Goal: Contribute content: Add original content to the website for others to see

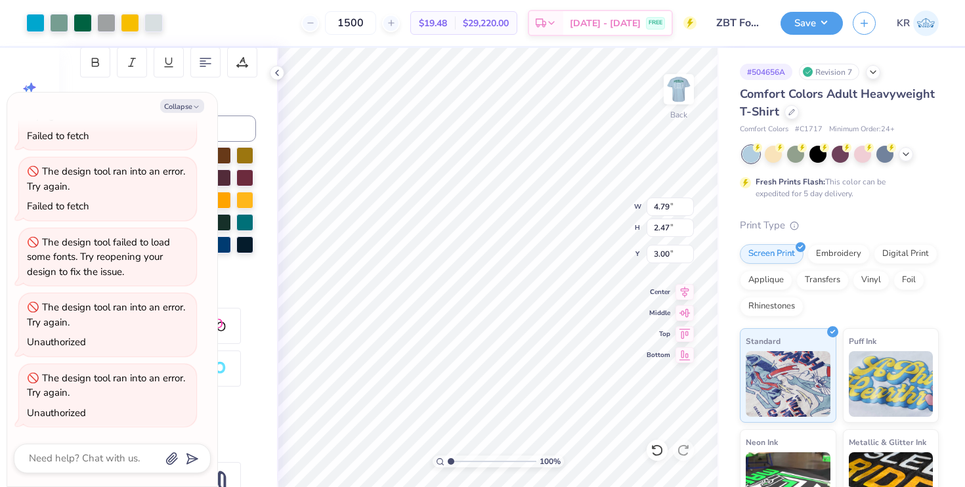
click at [833, 70] on div "Revision 7" at bounding box center [829, 72] width 60 height 16
click at [871, 72] on icon at bounding box center [873, 71] width 10 height 10
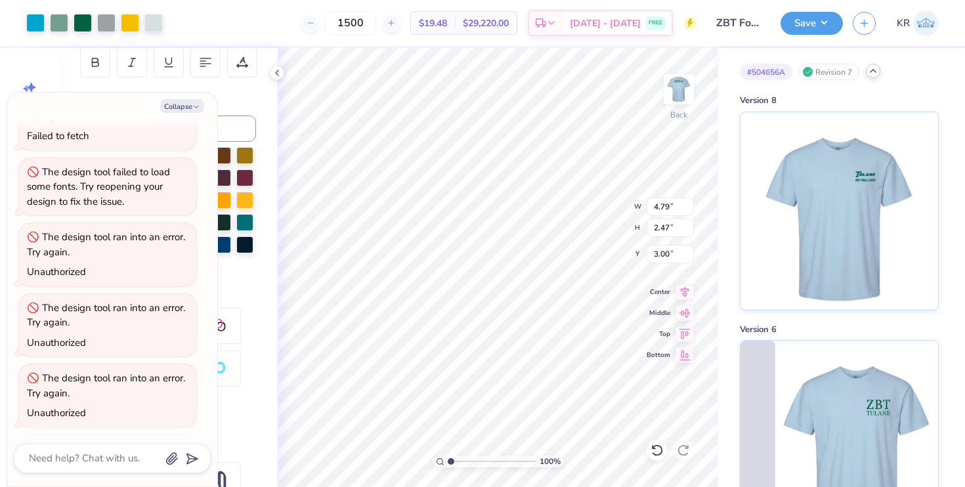
scroll to position [537, 0]
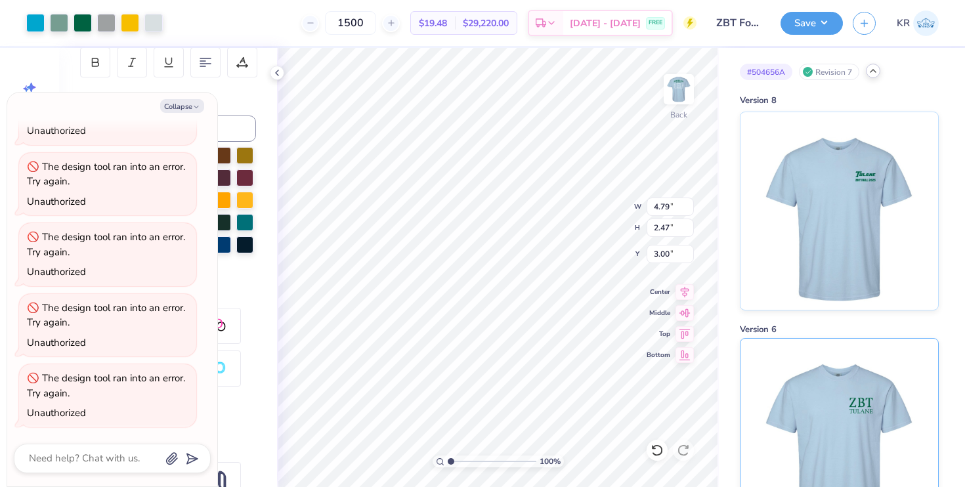
click at [828, 381] on img at bounding box center [838, 438] width 163 height 198
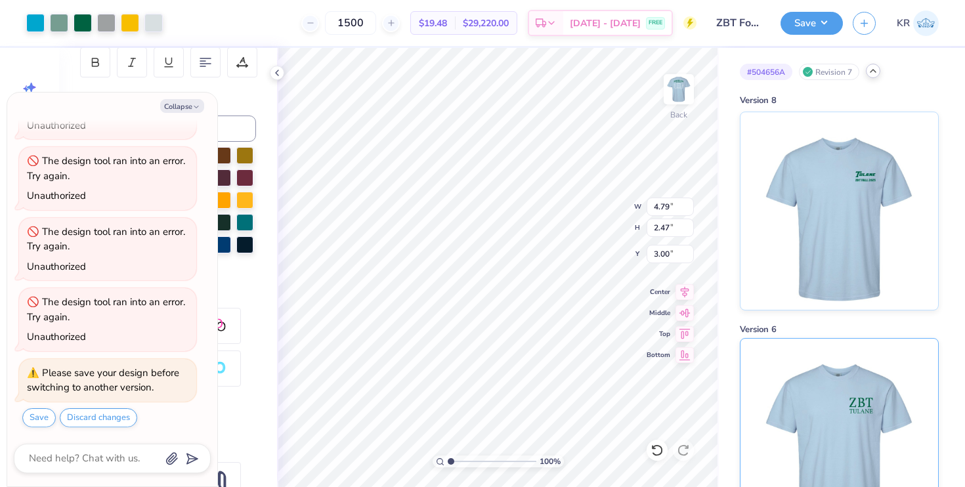
click at [843, 417] on img at bounding box center [838, 438] width 163 height 198
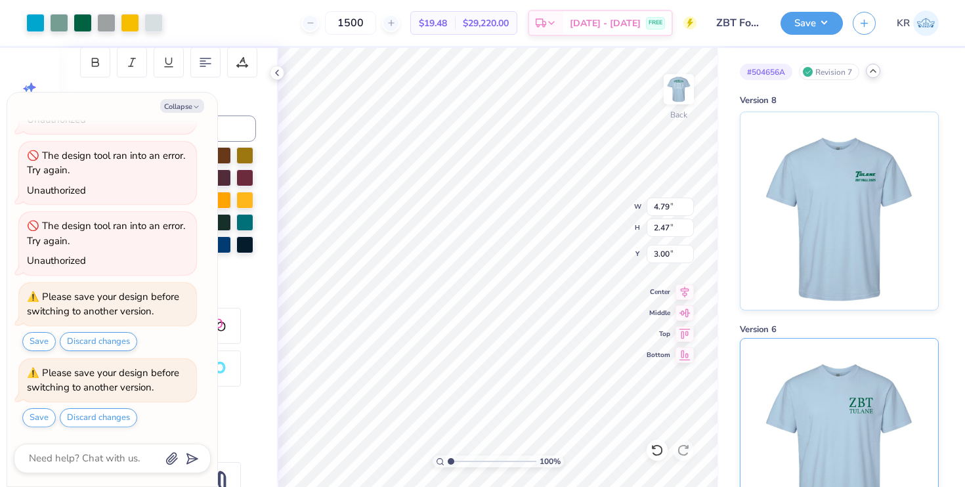
click at [843, 417] on img at bounding box center [838, 438] width 163 height 198
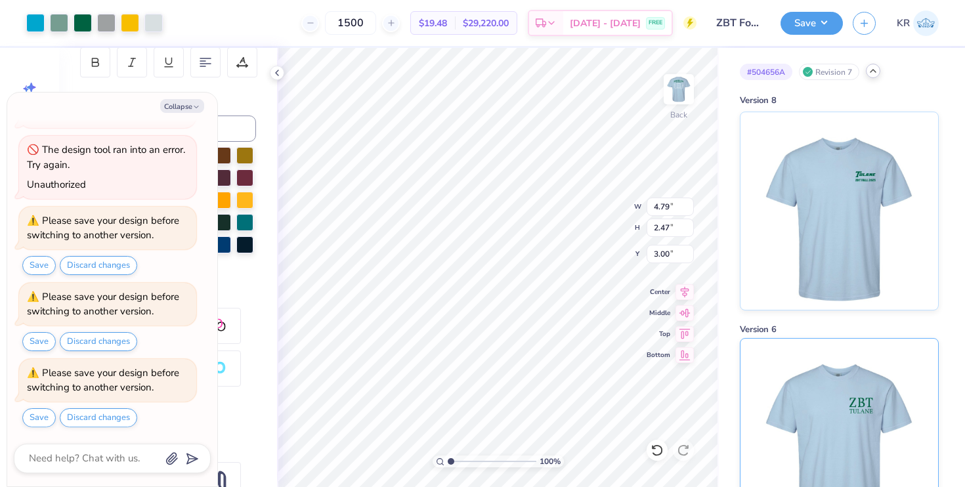
click at [843, 417] on img at bounding box center [838, 438] width 163 height 198
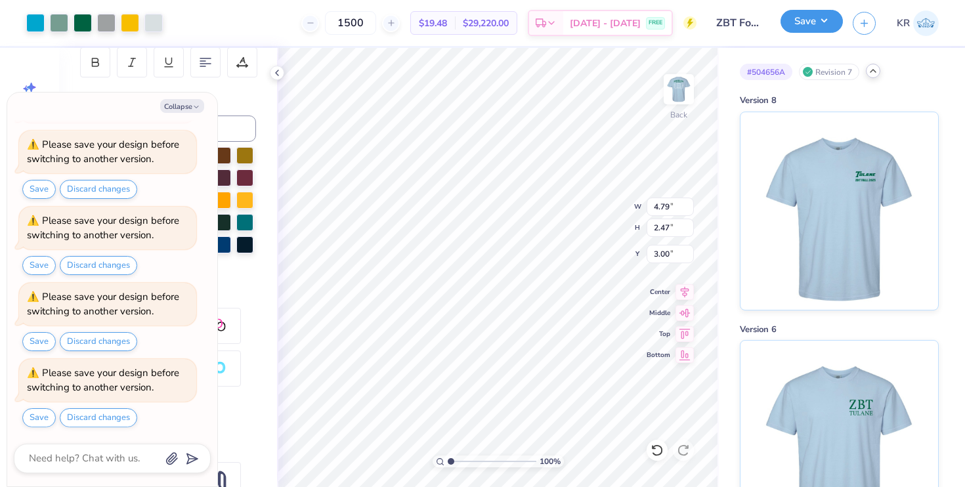
click at [810, 16] on button "Save" at bounding box center [811, 21] width 62 height 23
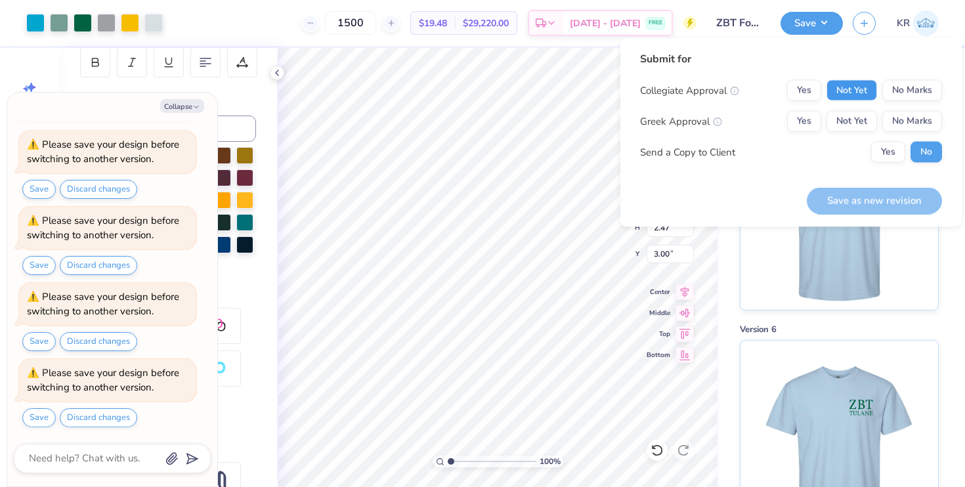
click at [847, 83] on button "Not Yet" at bounding box center [851, 90] width 51 height 21
click at [847, 107] on div "Collegiate Approval Yes Not Yet No Marks Greek Approval Yes Not Yet No Marks Se…" at bounding box center [791, 121] width 302 height 83
click at [847, 123] on button "Not Yet" at bounding box center [851, 121] width 51 height 21
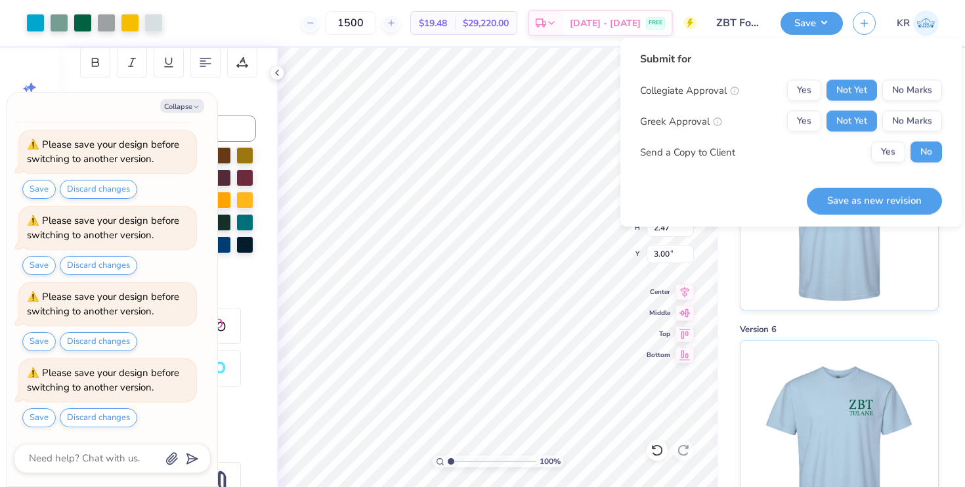
click at [880, 214] on div "Submit for Collegiate Approval Yes Not Yet No Marks Greek Approval Yes Not Yet …" at bounding box center [790, 132] width 341 height 189
click at [880, 205] on button "Save as new revision" at bounding box center [874, 200] width 135 height 27
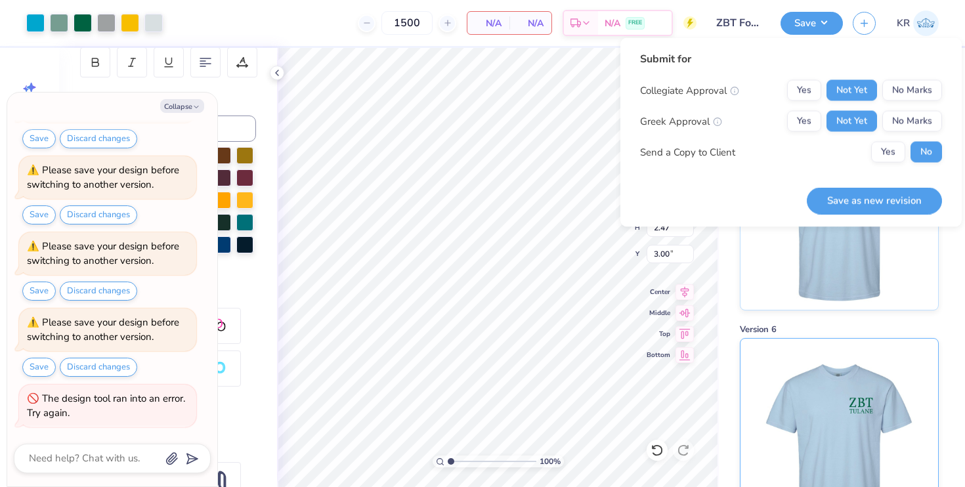
click at [863, 388] on img at bounding box center [838, 438] width 163 height 198
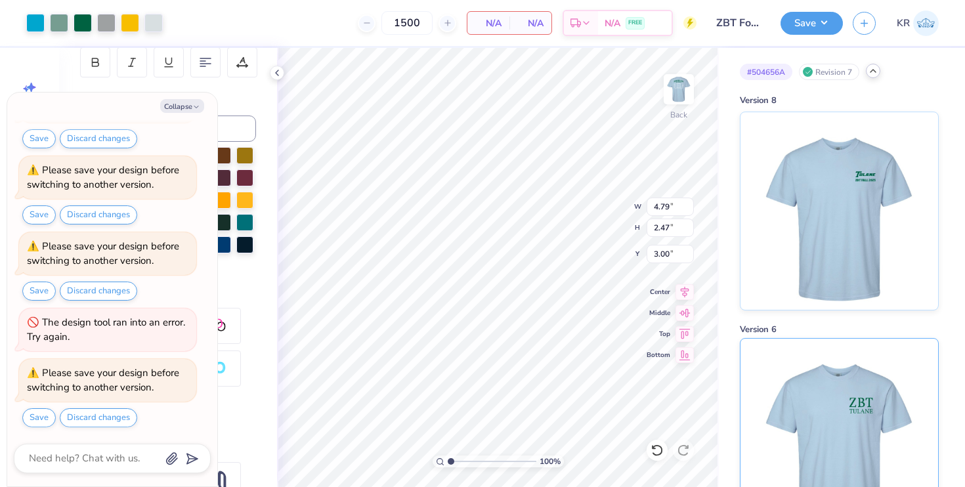
click at [871, 398] on img at bounding box center [838, 438] width 163 height 198
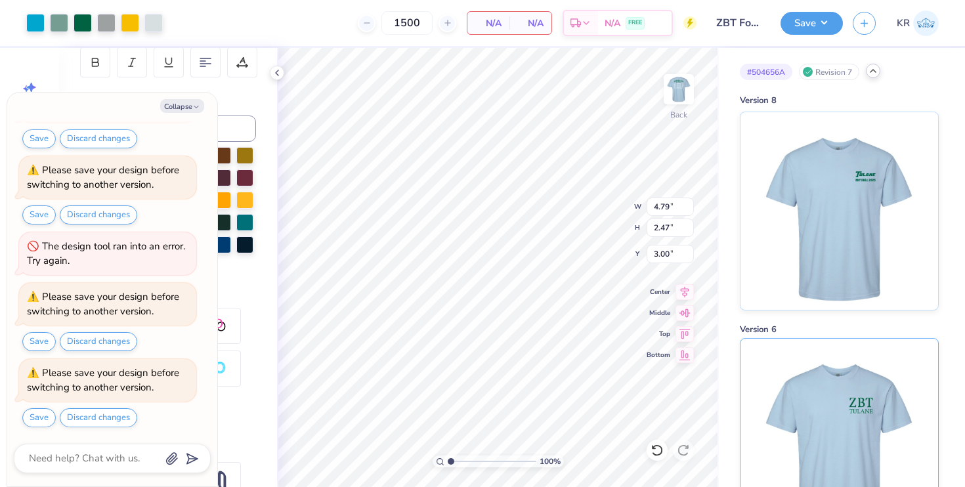
click at [871, 398] on img at bounding box center [838, 438] width 163 height 198
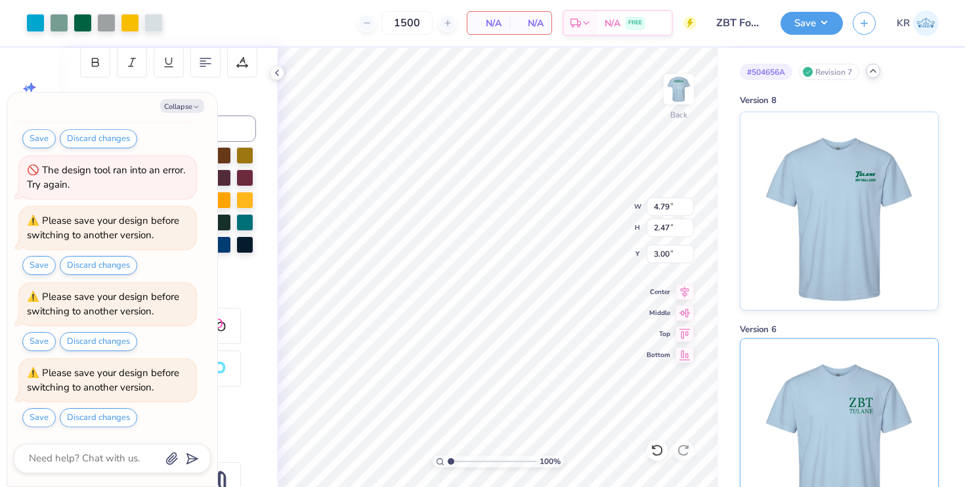
click at [871, 398] on img at bounding box center [838, 438] width 163 height 198
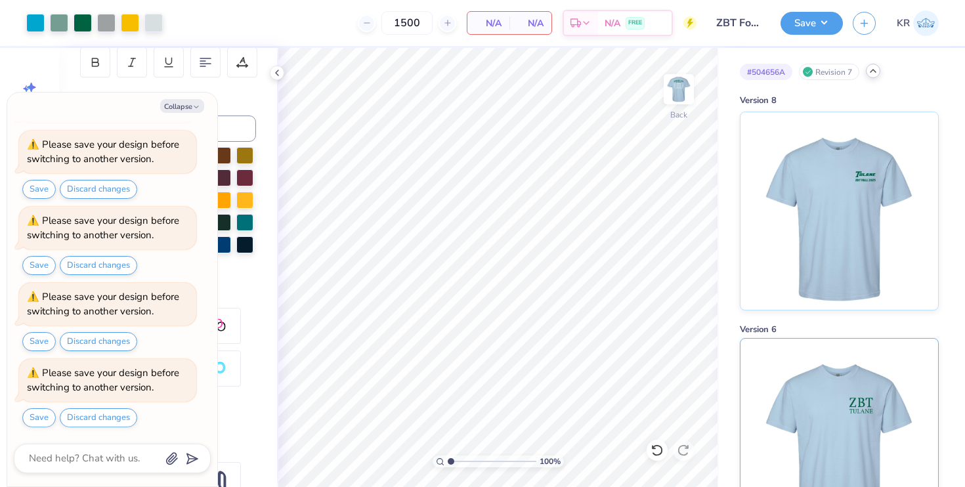
click at [820, 385] on img at bounding box center [838, 438] width 163 height 198
type textarea "x"
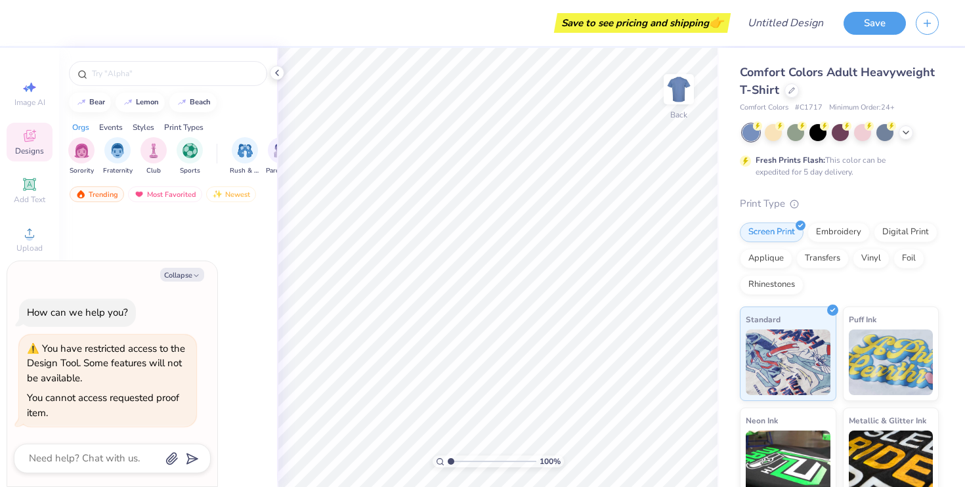
type textarea "x"
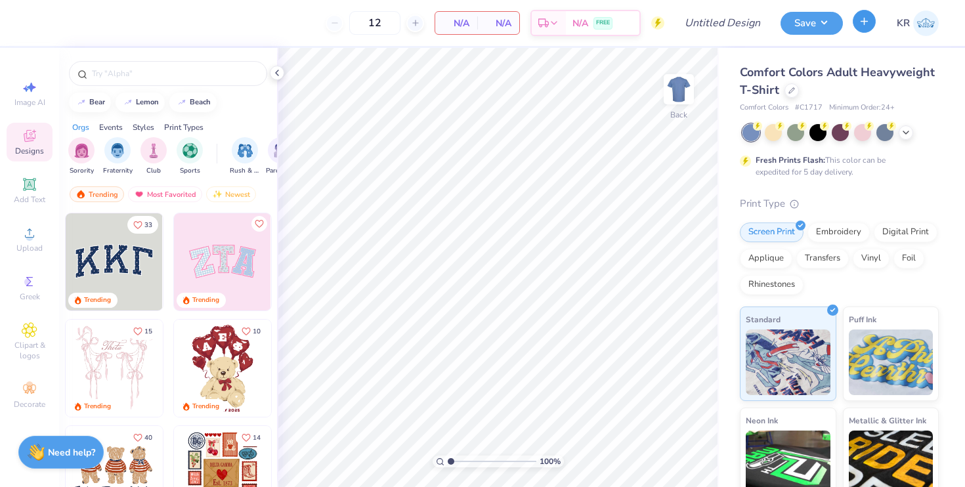
click at [866, 23] on icon "button" at bounding box center [863, 21] width 11 height 11
click at [917, 26] on img at bounding box center [926, 23] width 26 height 26
click at [278, 74] on polyline at bounding box center [277, 72] width 3 height 5
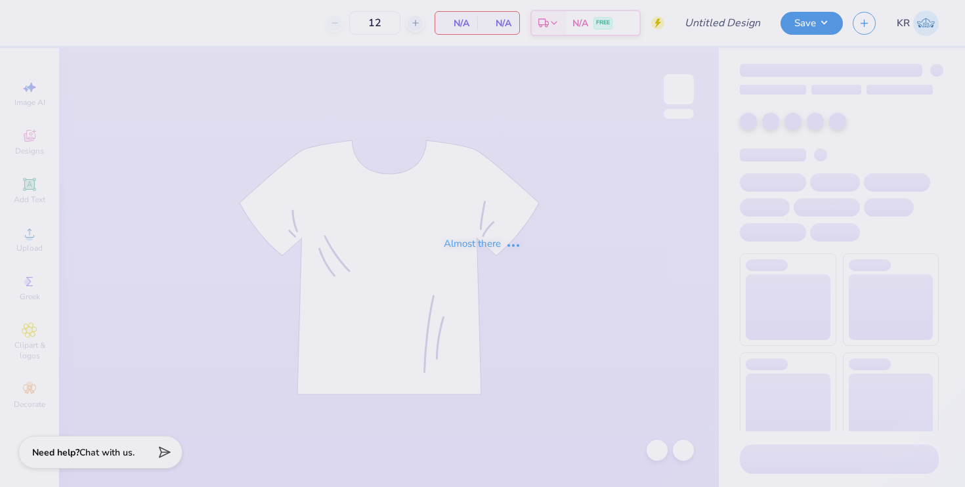
type input "ZBT Football Shirt"
type input "1500"
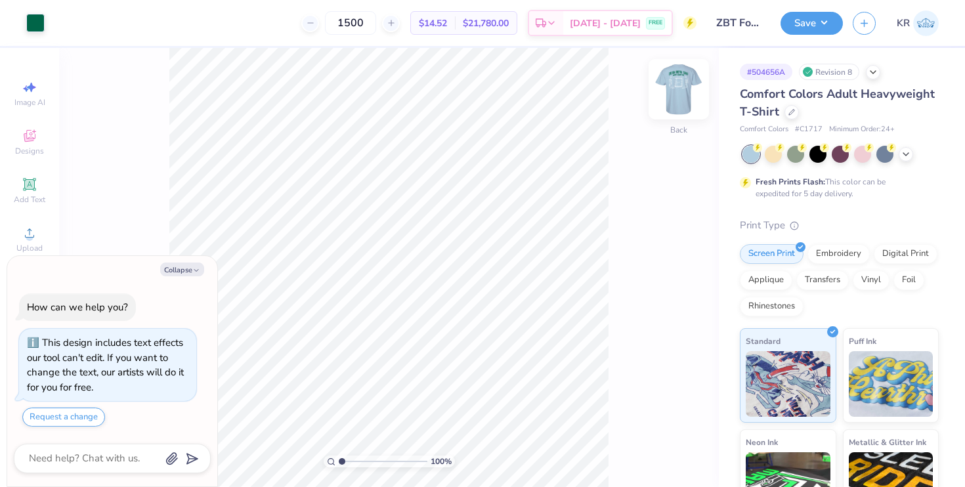
click at [677, 92] on img at bounding box center [678, 89] width 52 height 52
click at [677, 92] on img at bounding box center [678, 89] width 26 height 26
click at [843, 75] on div "Revision 8" at bounding box center [829, 72] width 60 height 16
click at [874, 73] on icon at bounding box center [873, 71] width 10 height 10
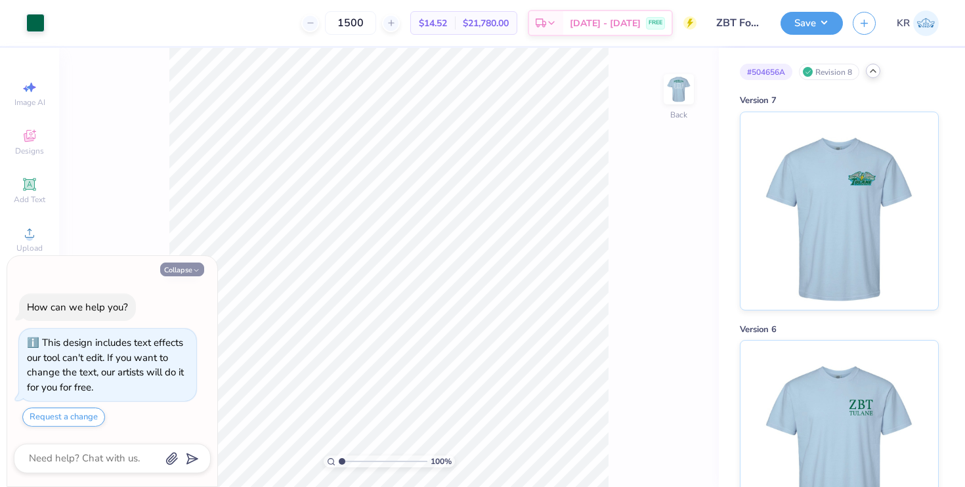
click at [185, 270] on button "Collapse" at bounding box center [182, 269] width 44 height 14
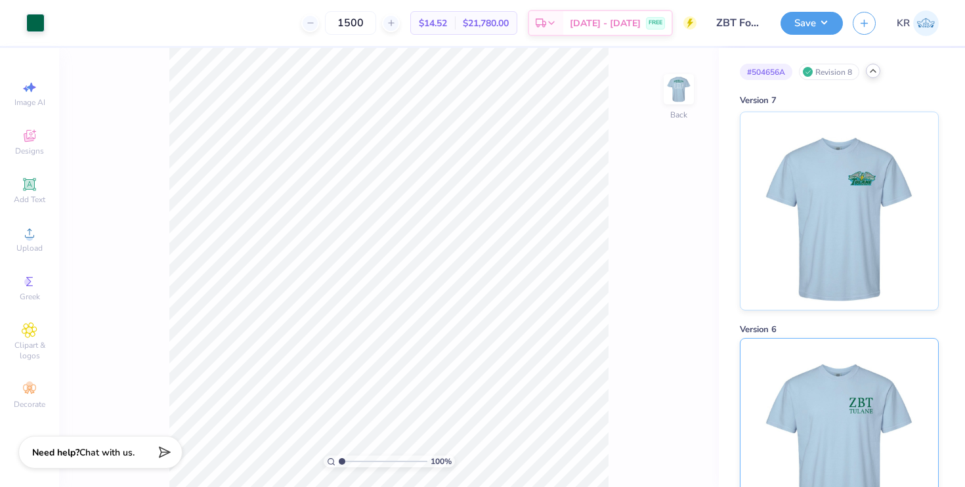
click at [803, 444] on img at bounding box center [838, 438] width 163 height 198
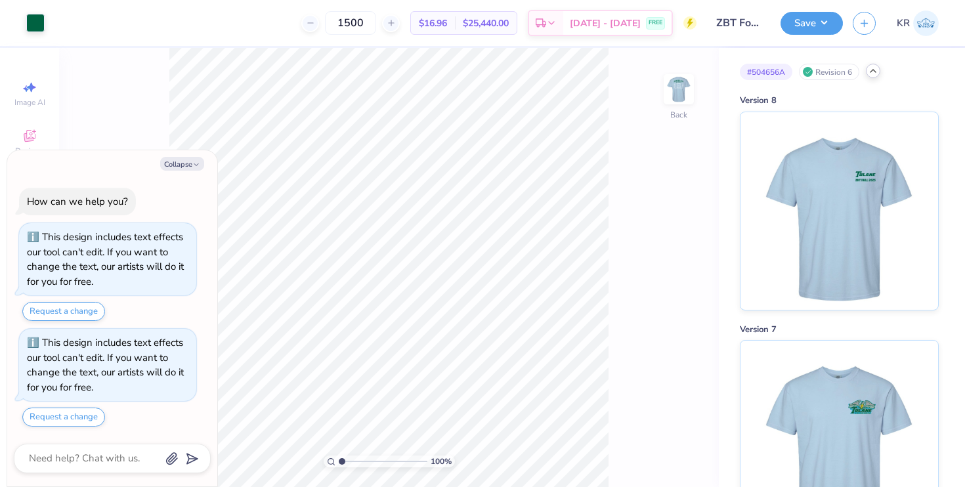
click at [178, 170] on div "Collapse How can we help you? This design includes text effects our tool can't …" at bounding box center [112, 318] width 210 height 337
click at [203, 169] on div "Collapse" at bounding box center [112, 164] width 197 height 14
click at [192, 168] on button "Collapse" at bounding box center [182, 164] width 44 height 14
type textarea "x"
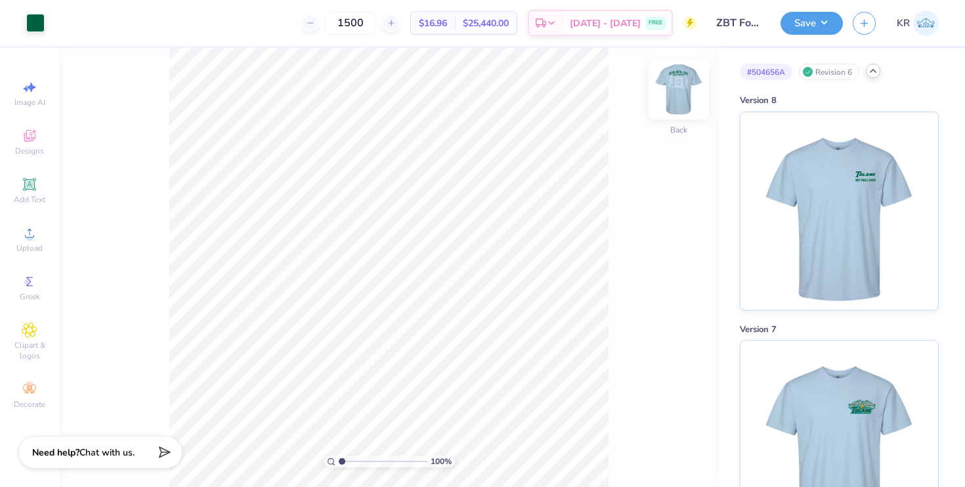
click at [682, 96] on img at bounding box center [678, 89] width 52 height 52
